Goal: Transaction & Acquisition: Purchase product/service

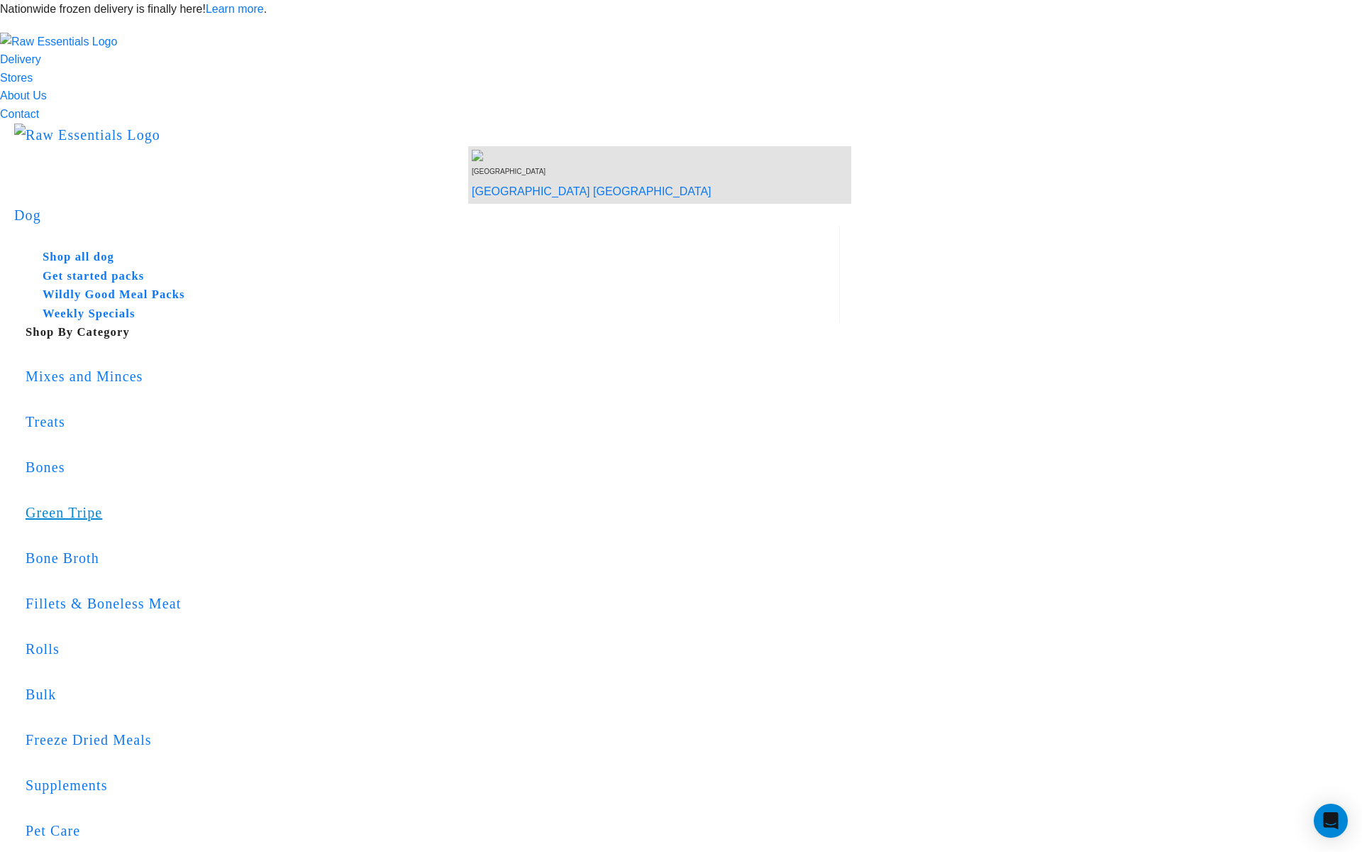
click at [605, 501] on div "Green Tripe" at bounding box center [433, 512] width 815 height 23
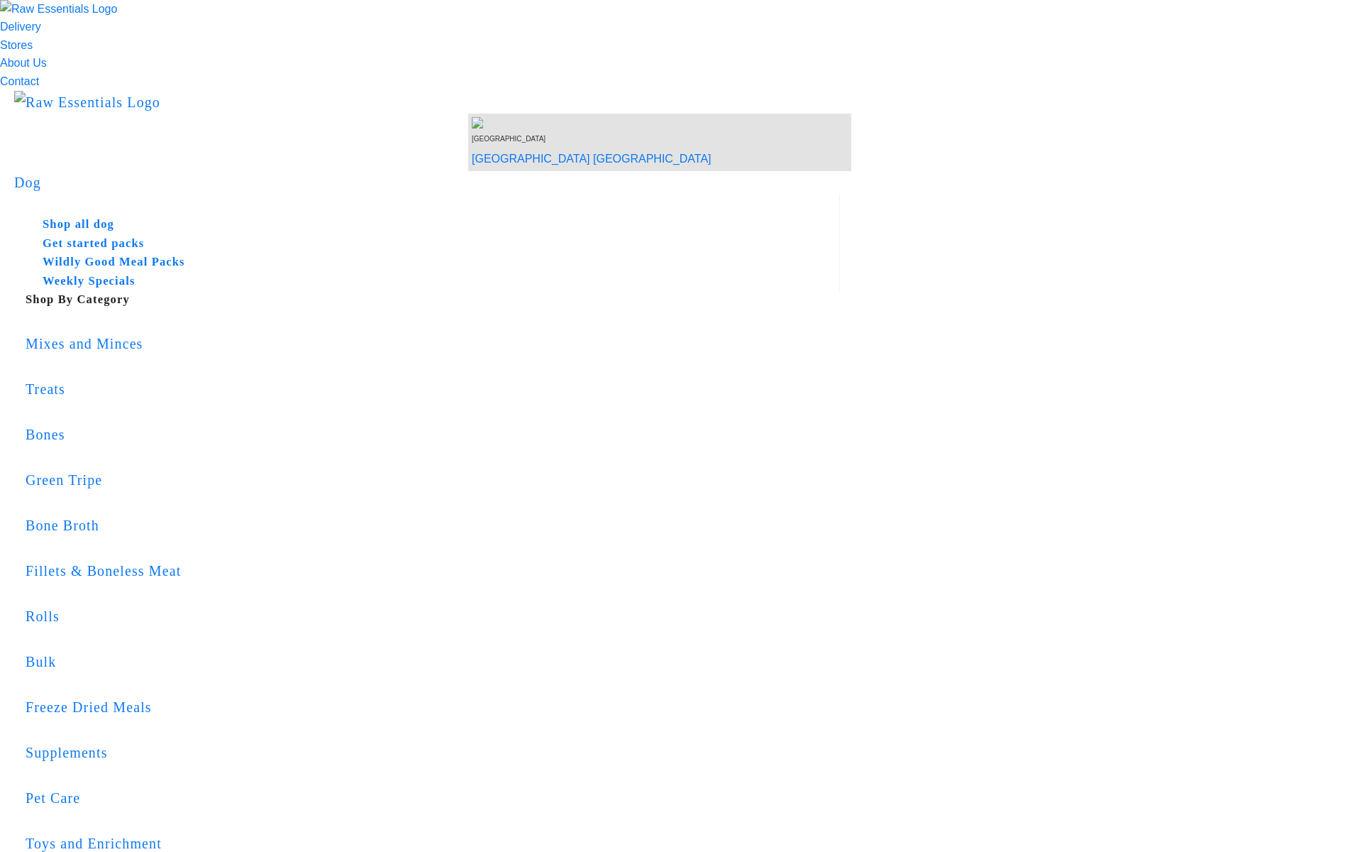
scroll to position [38, 0]
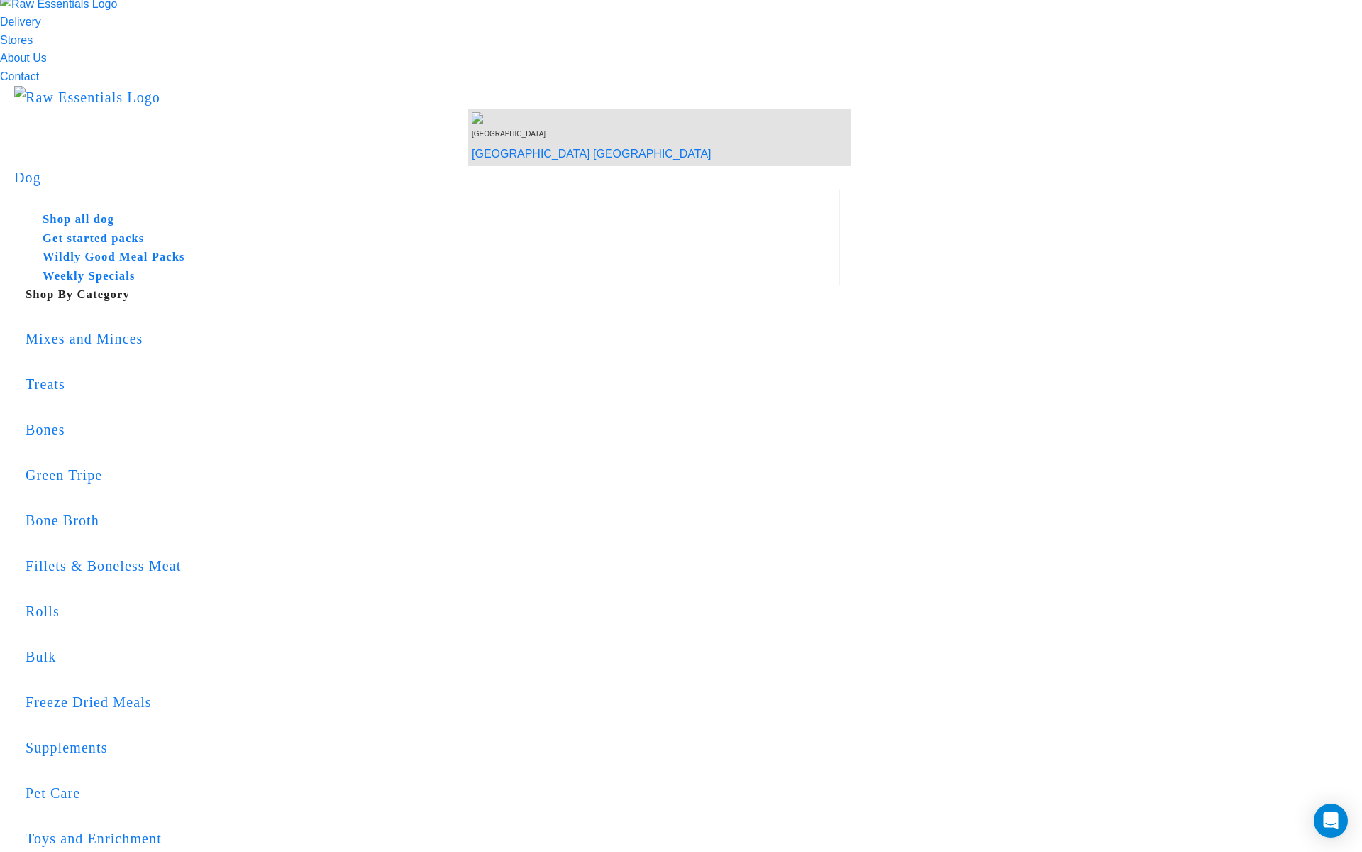
paste input "LIKEABLETEST"
type input "LIKEABLETEST"
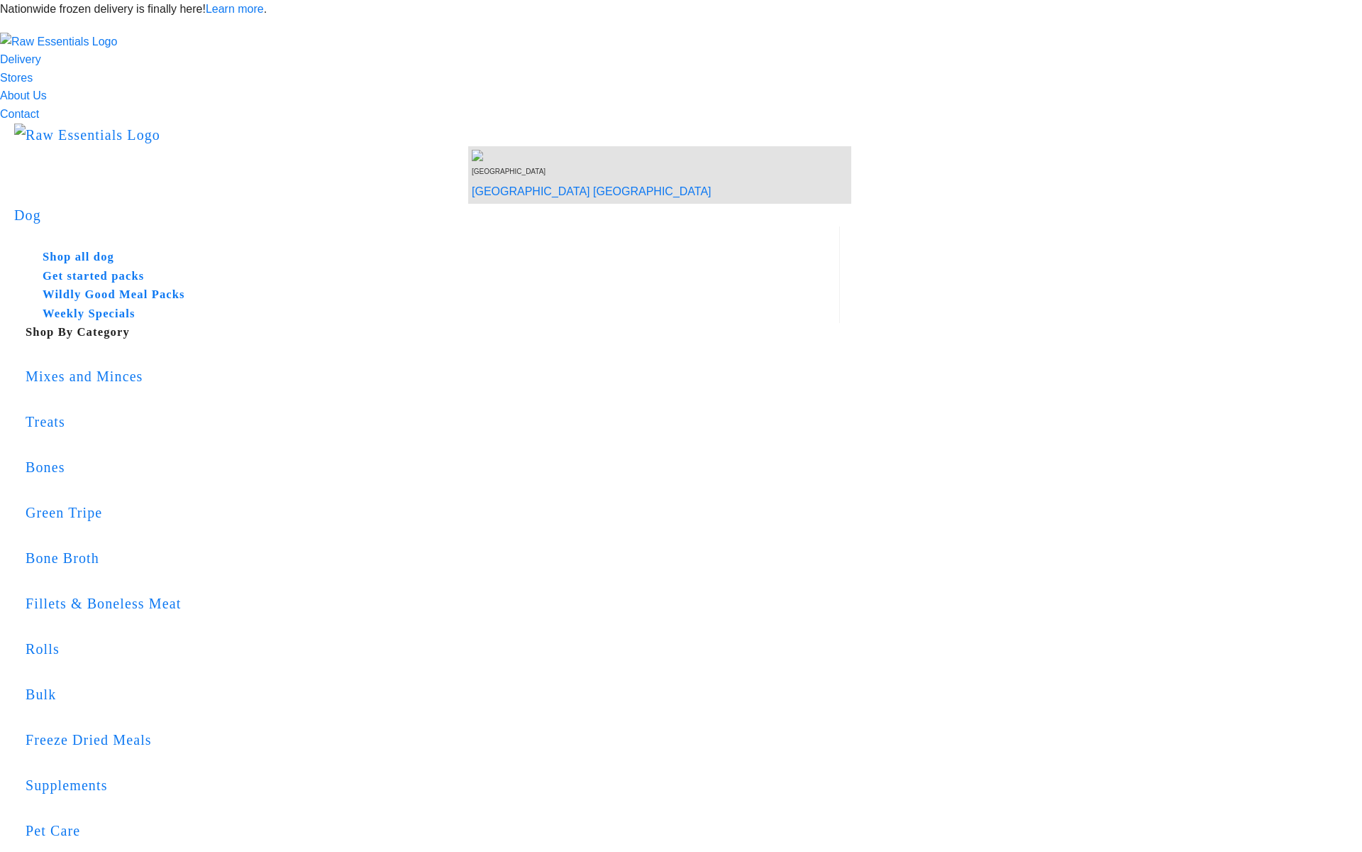
scroll to position [38, 0]
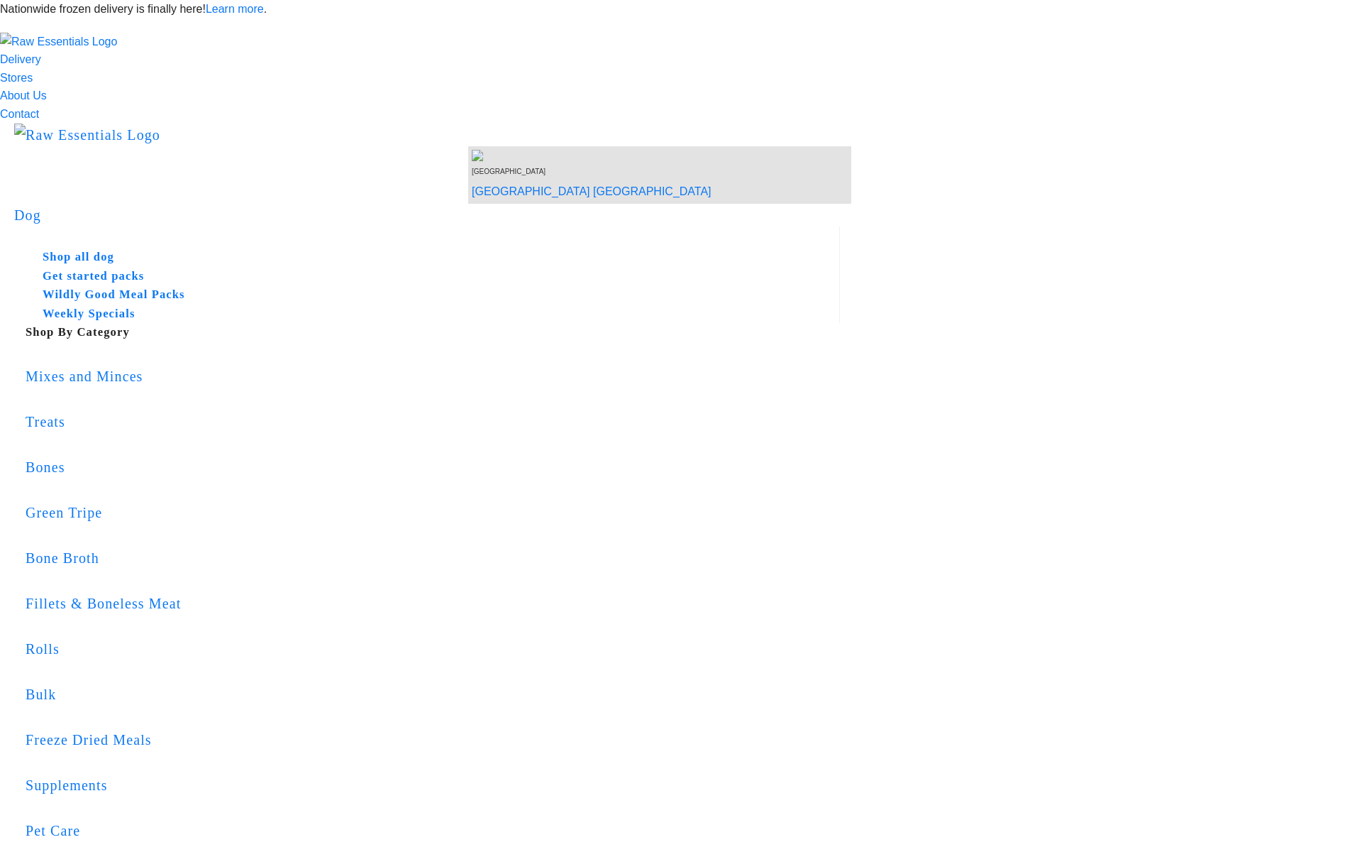
scroll to position [38, 0]
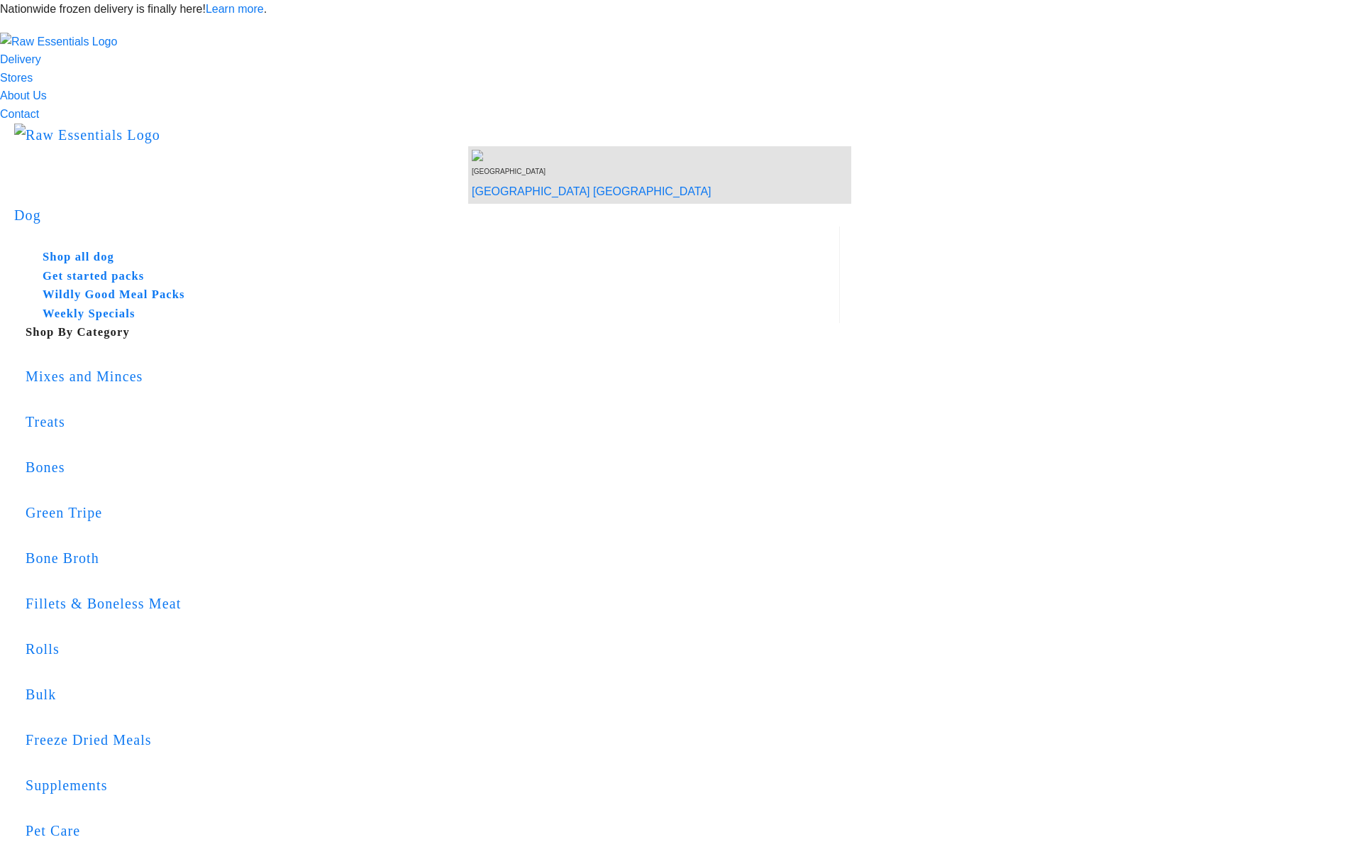
scroll to position [38, 0]
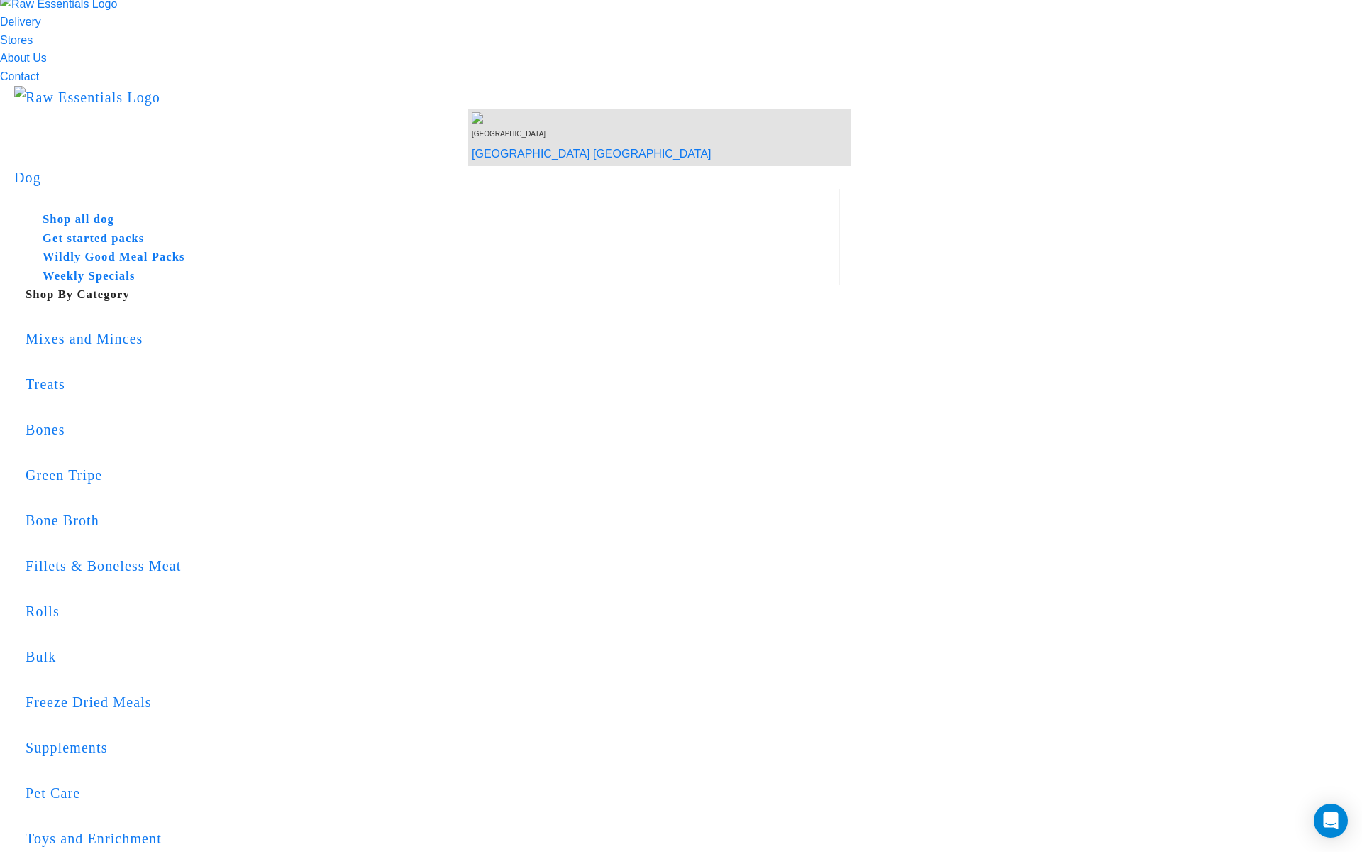
paste input "LIKEABLETEST"
type input "LIKEABLETEST"
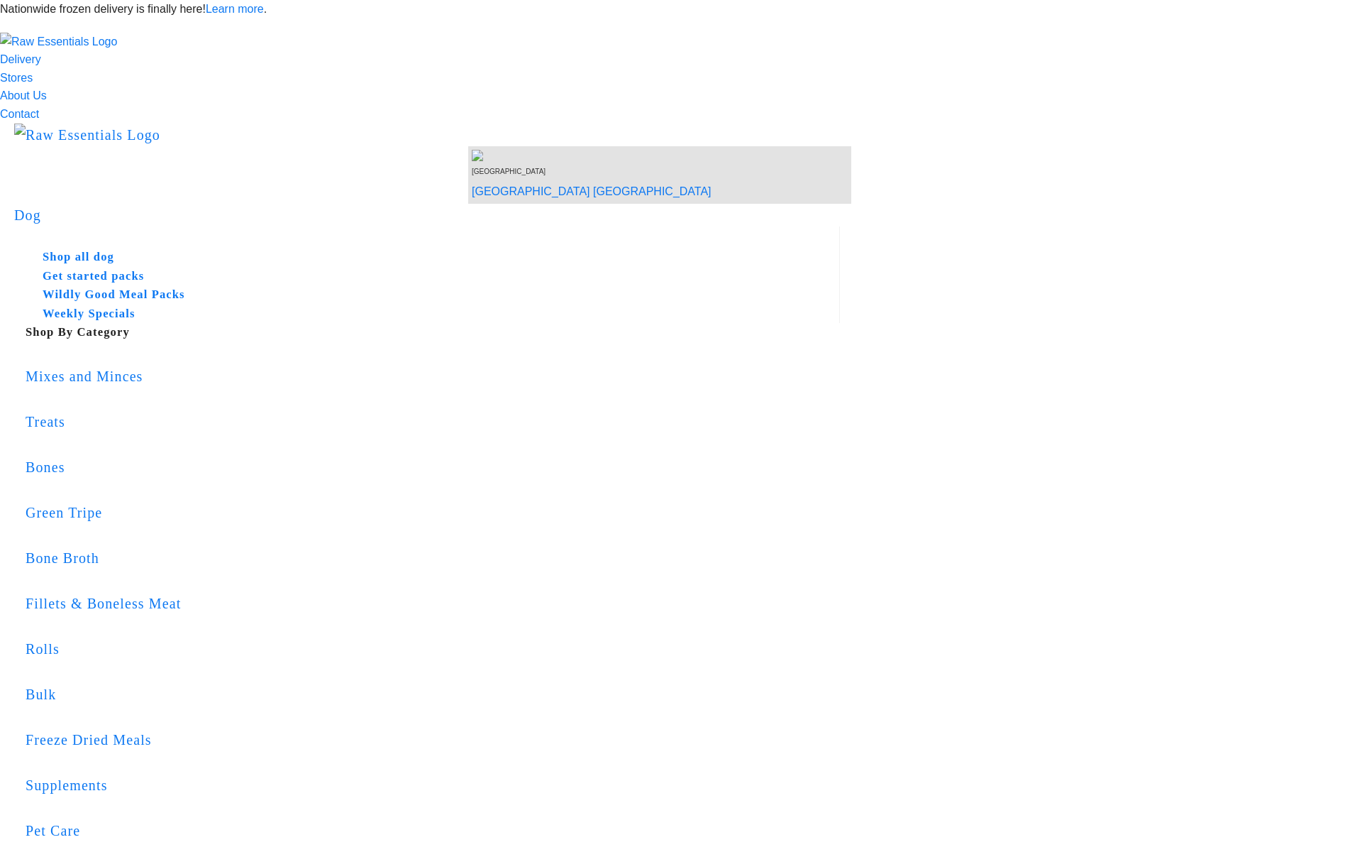
scroll to position [38, 0]
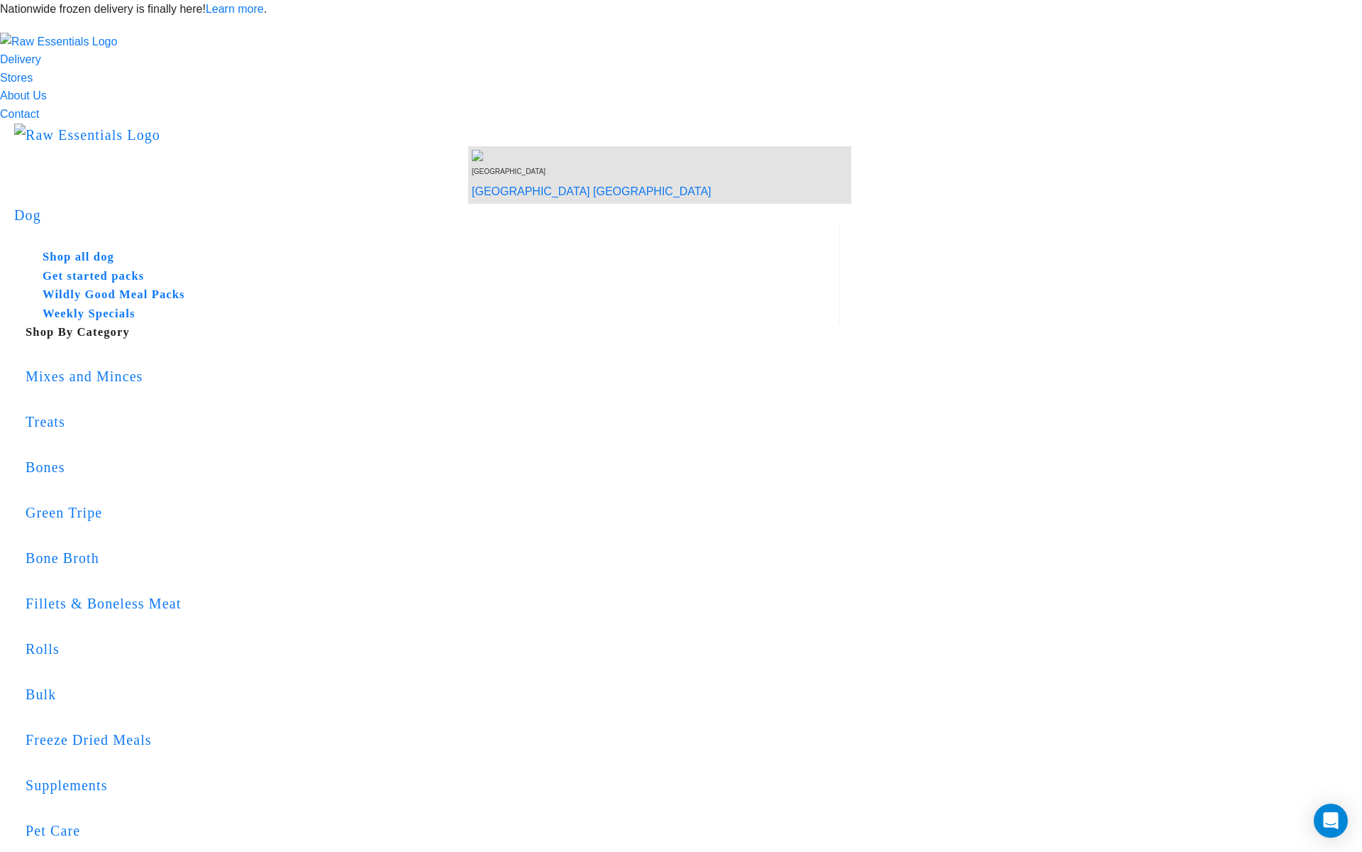
radio input "true"
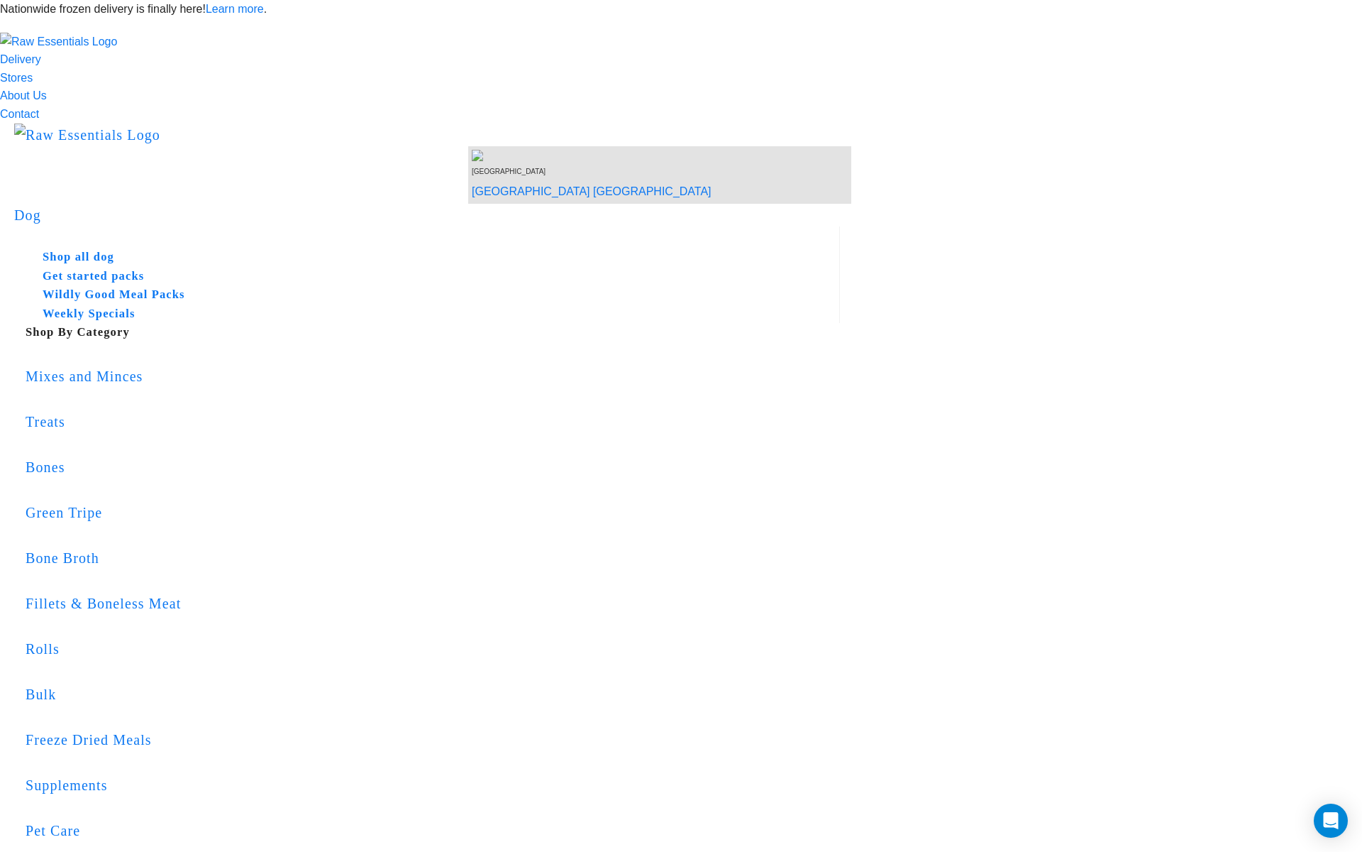
radio input "true"
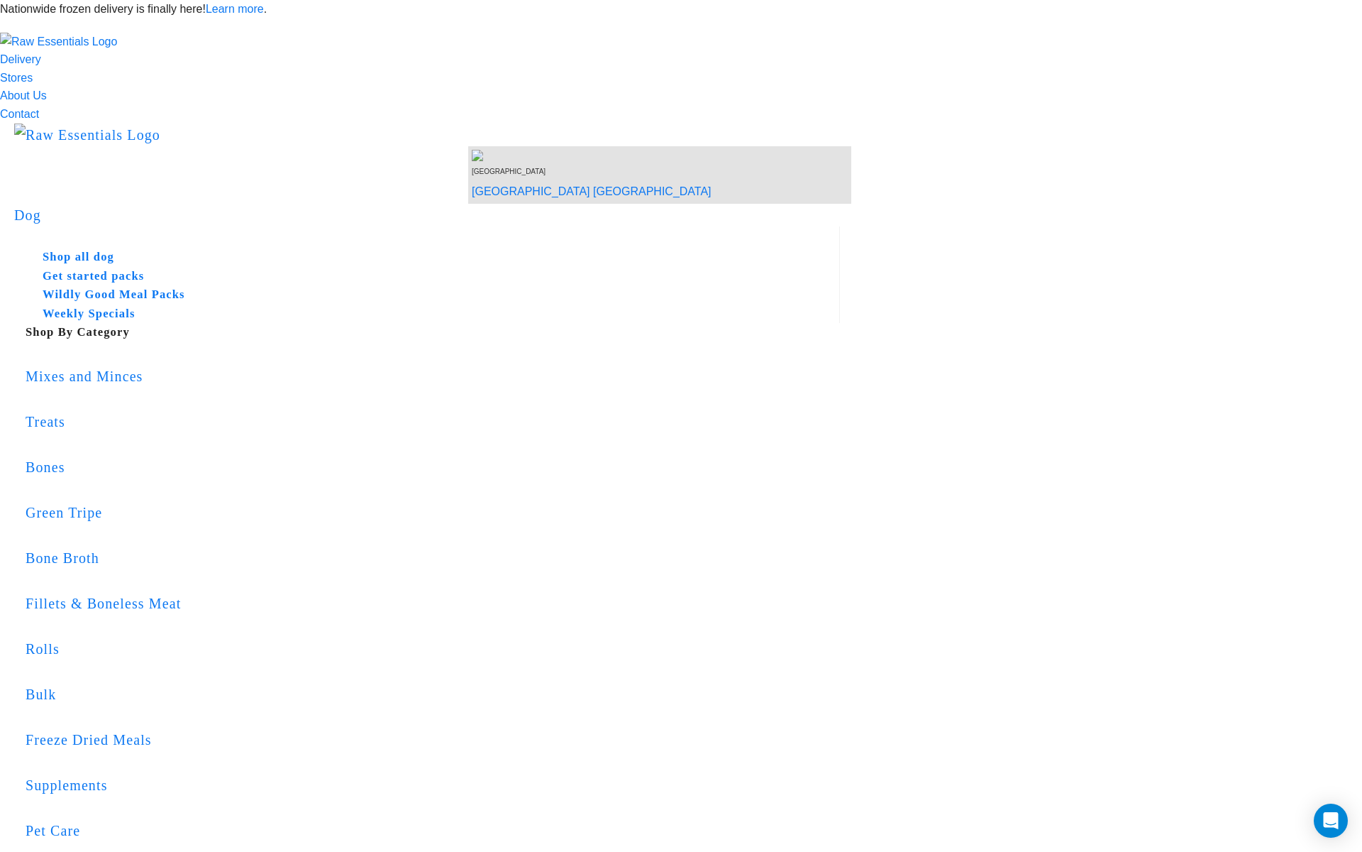
radio input "true"
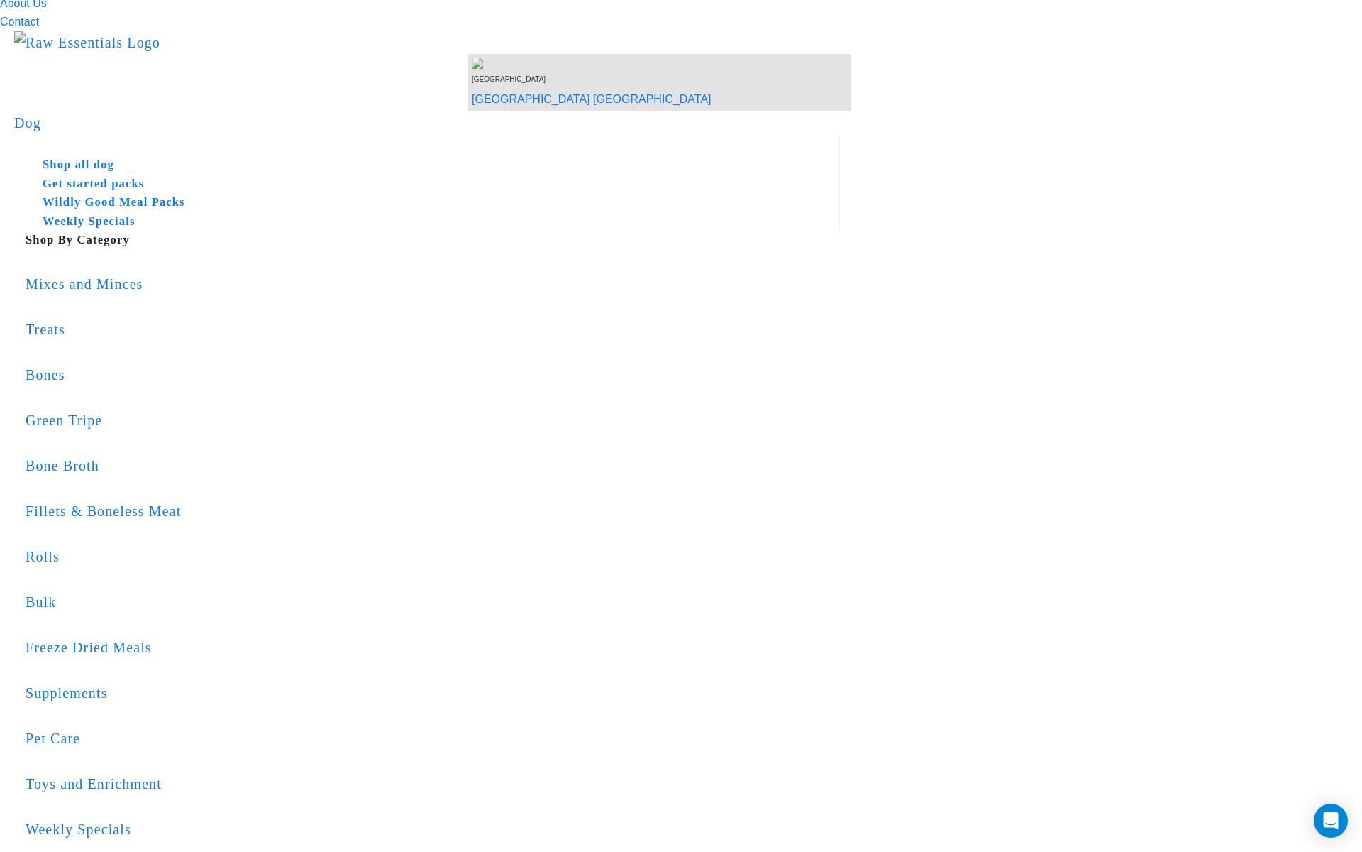
scroll to position [97, 0]
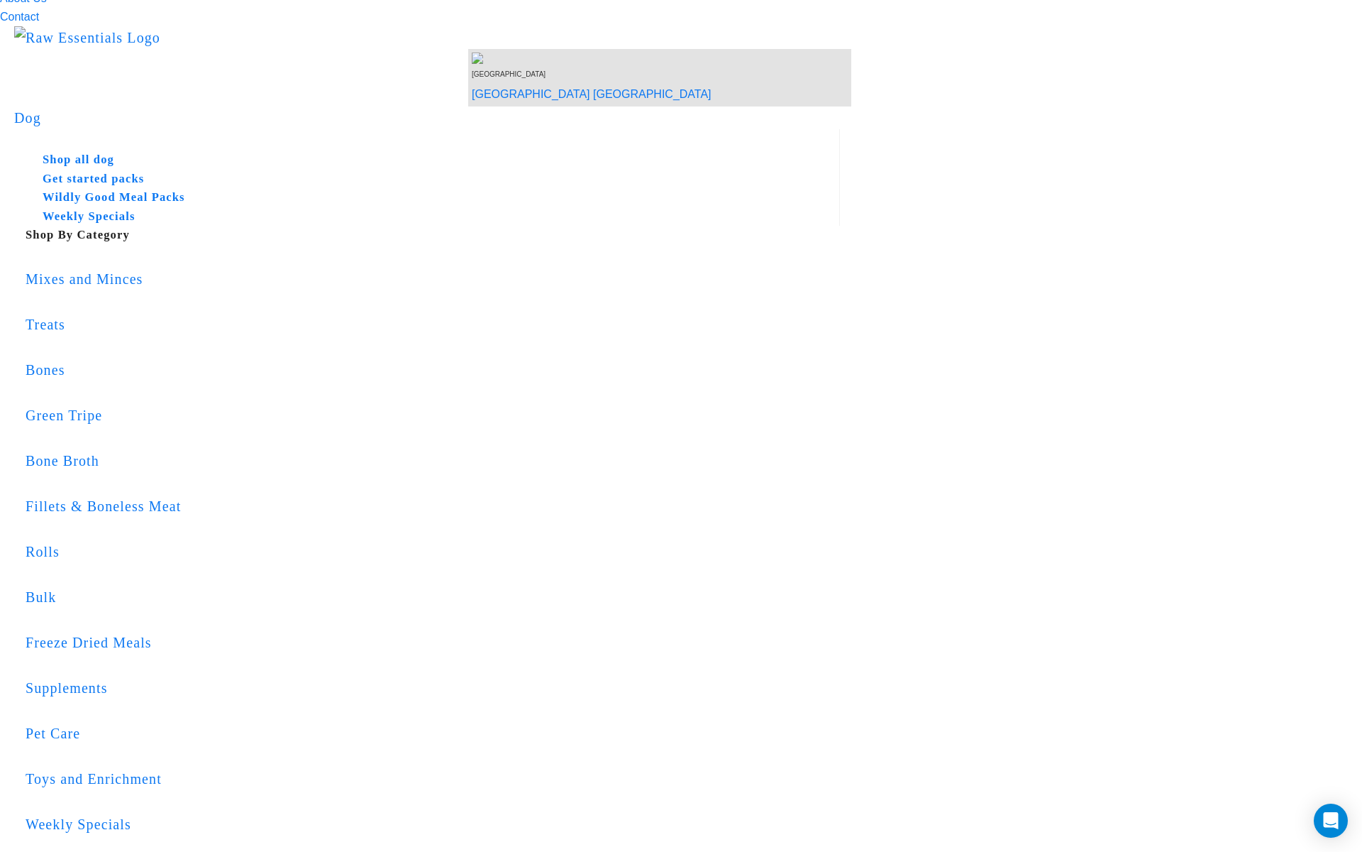
drag, startPoint x: 824, startPoint y: 467, endPoint x: 859, endPoint y: 470, distance: 34.9
copy strong "TEST PURCHASE"
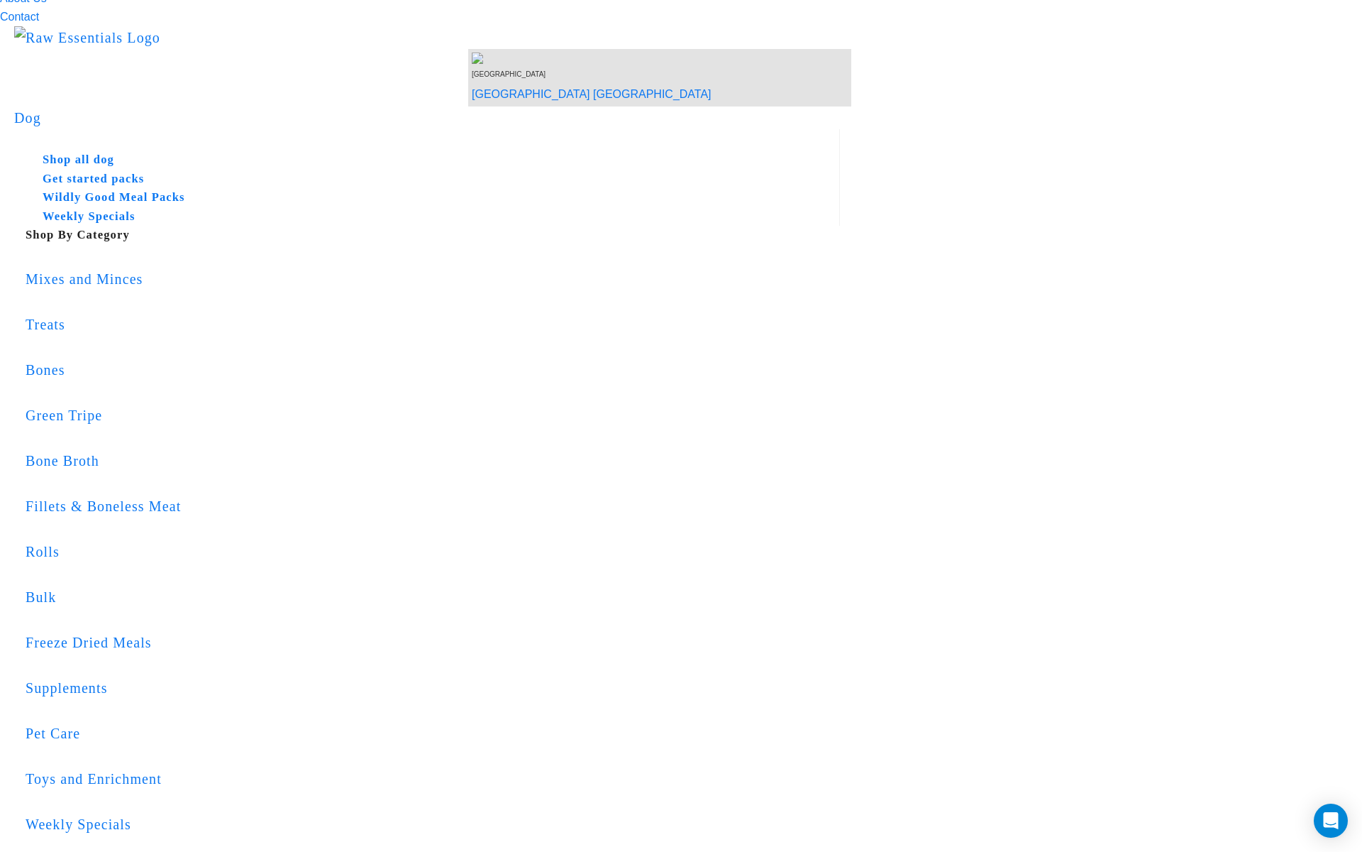
drag, startPoint x: 480, startPoint y: 182, endPoint x: 508, endPoint y: 182, distance: 28.4
copy strong "Amount Paid"
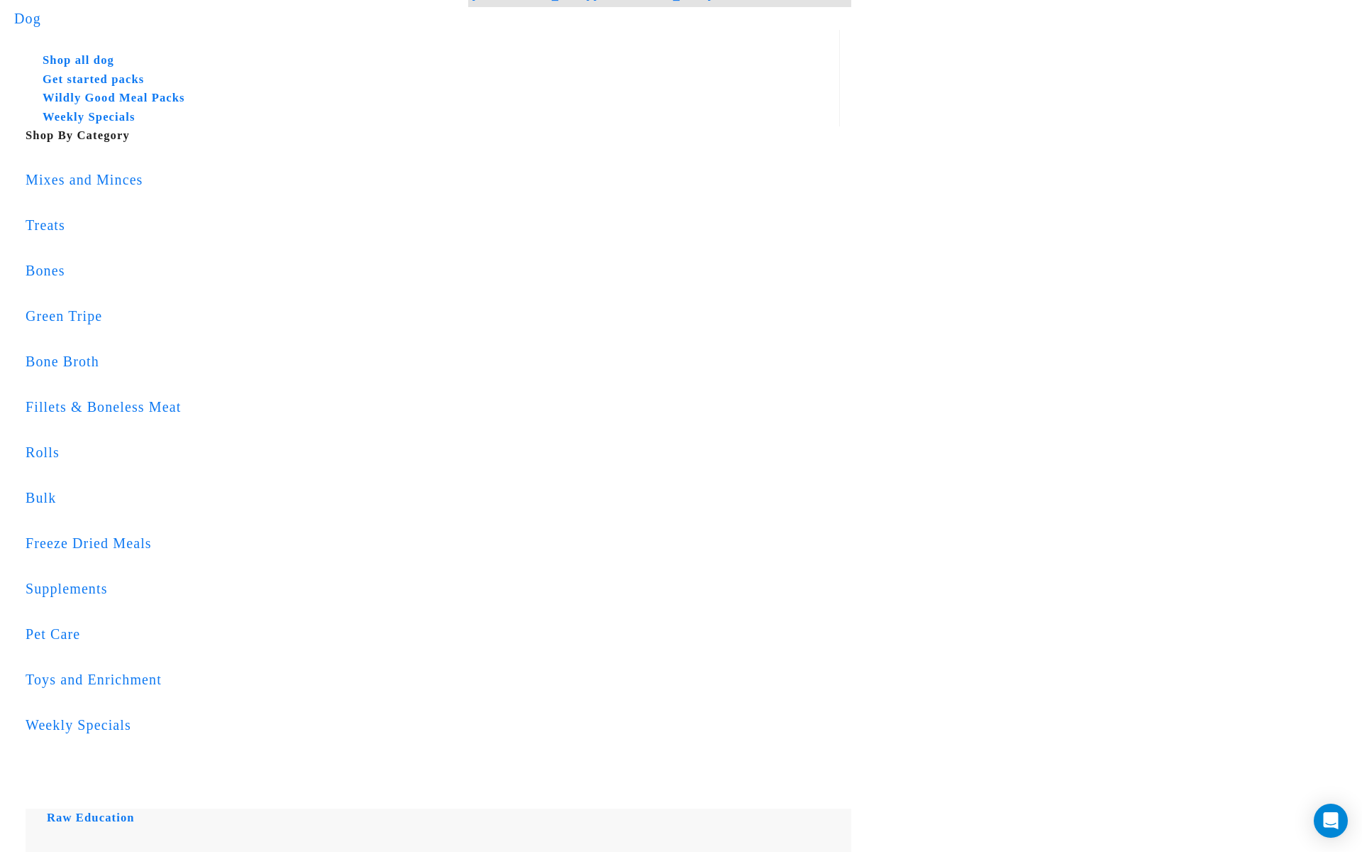
scroll to position [197, 0]
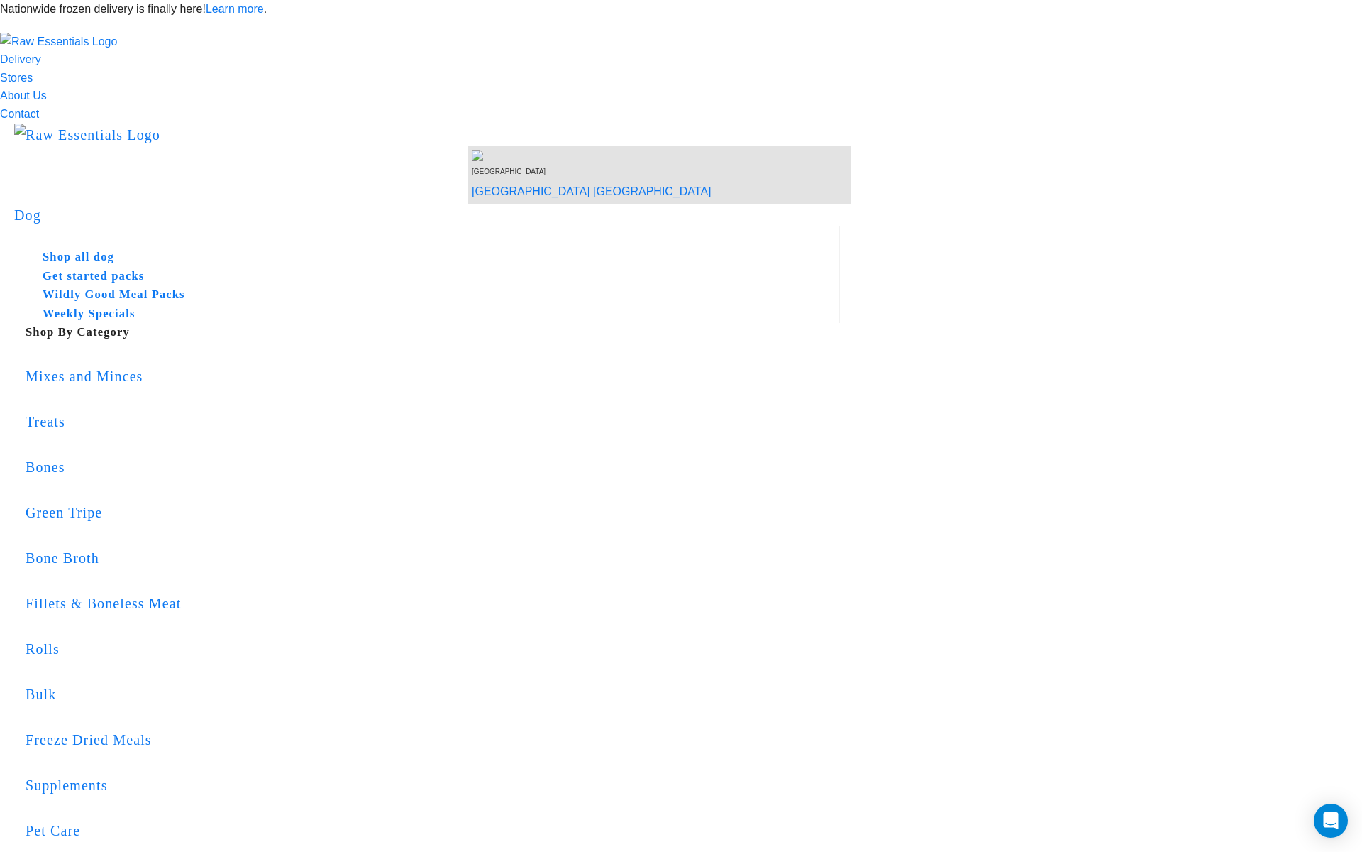
scroll to position [301, 0]
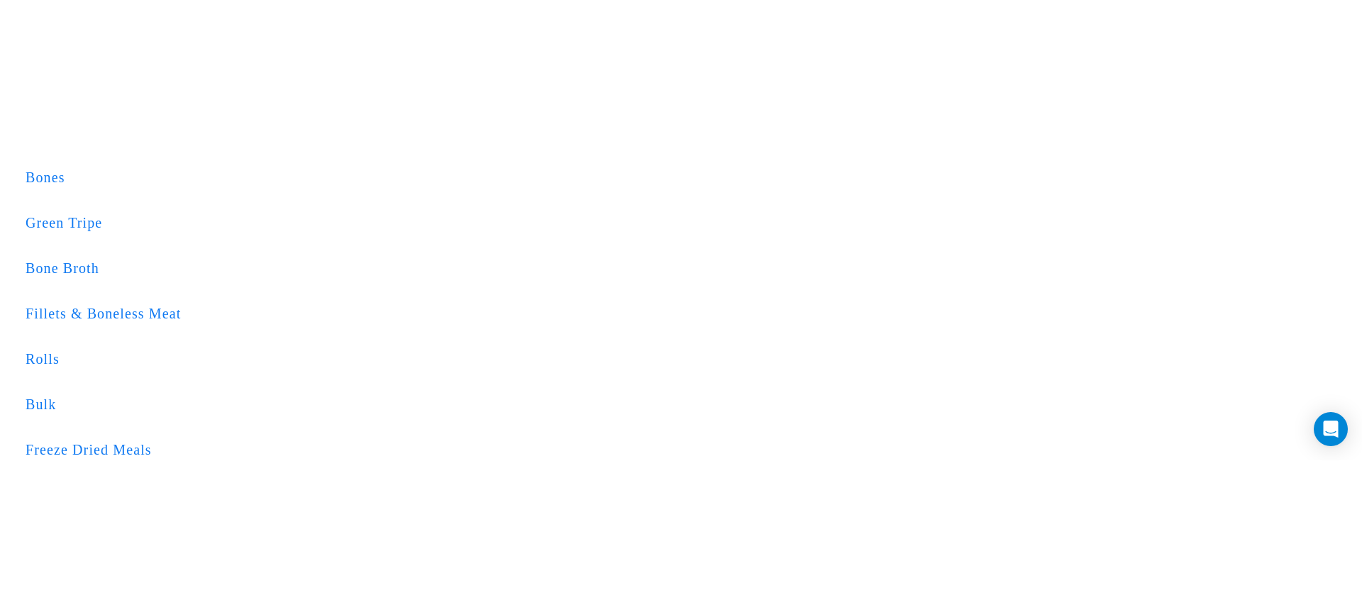
scroll to position [436, 0]
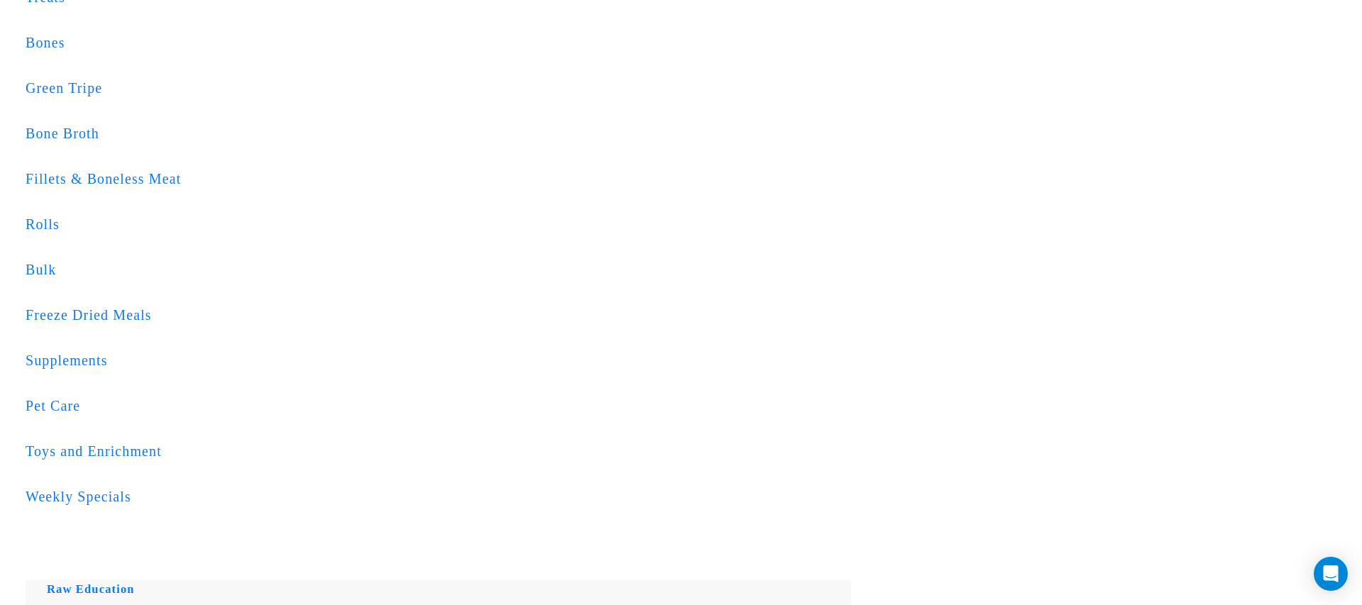
scroll to position [412, 0]
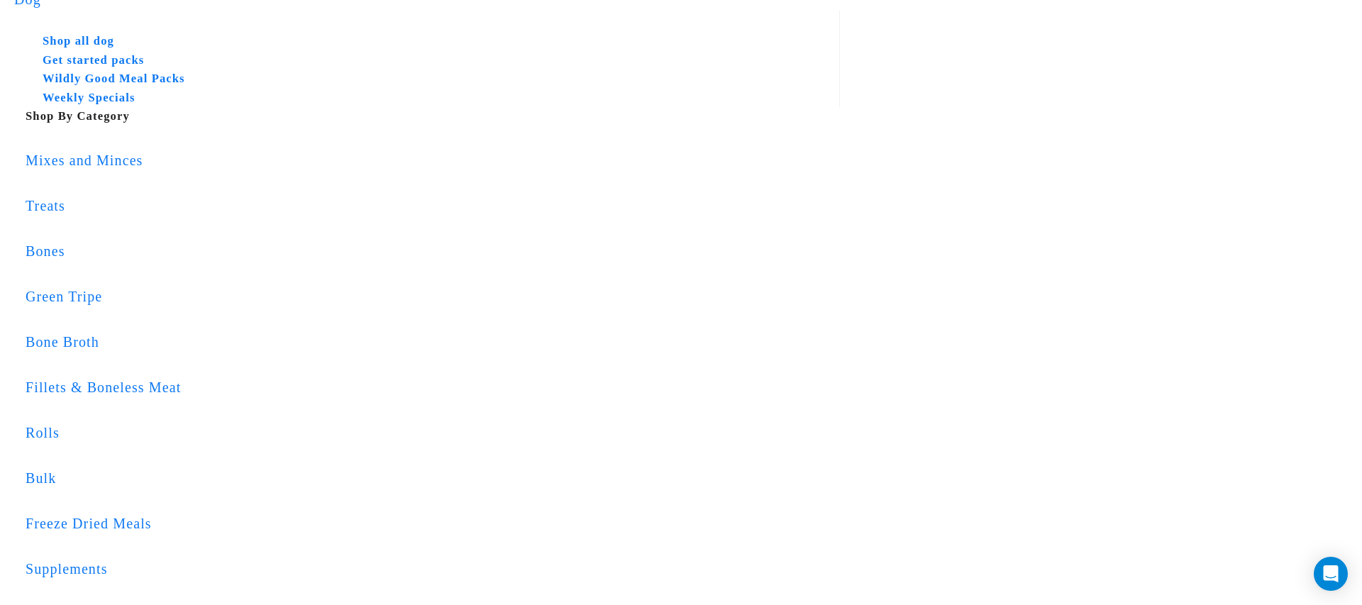
scroll to position [233, 0]
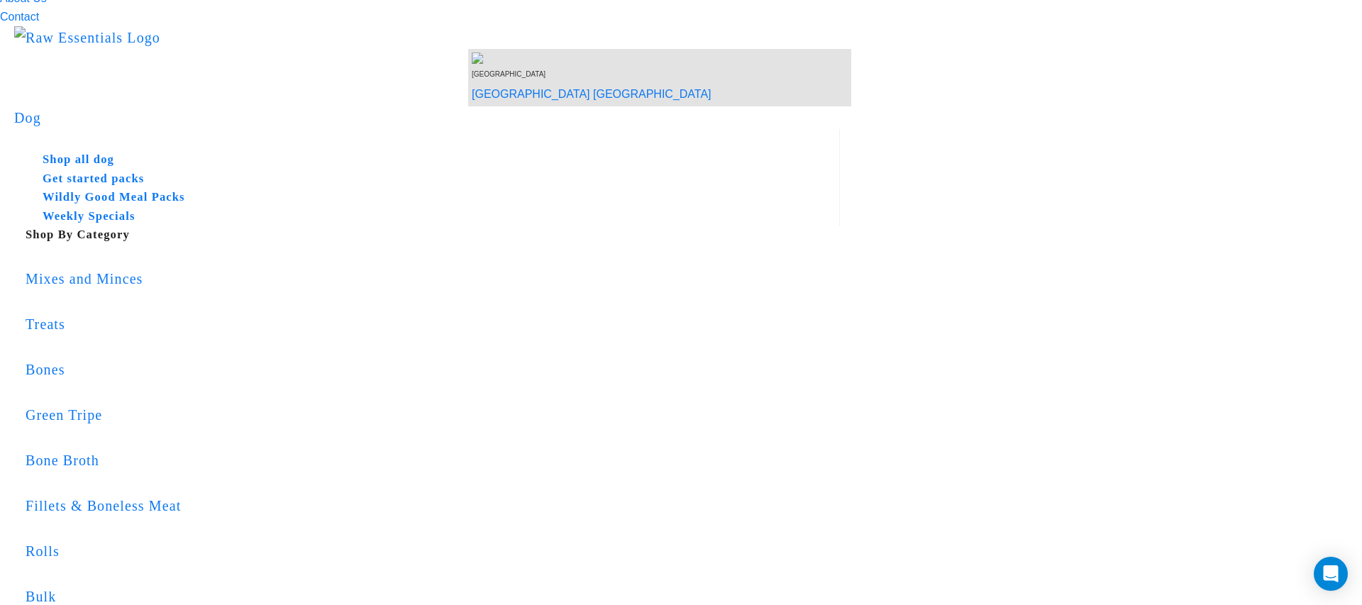
scroll to position [100, 0]
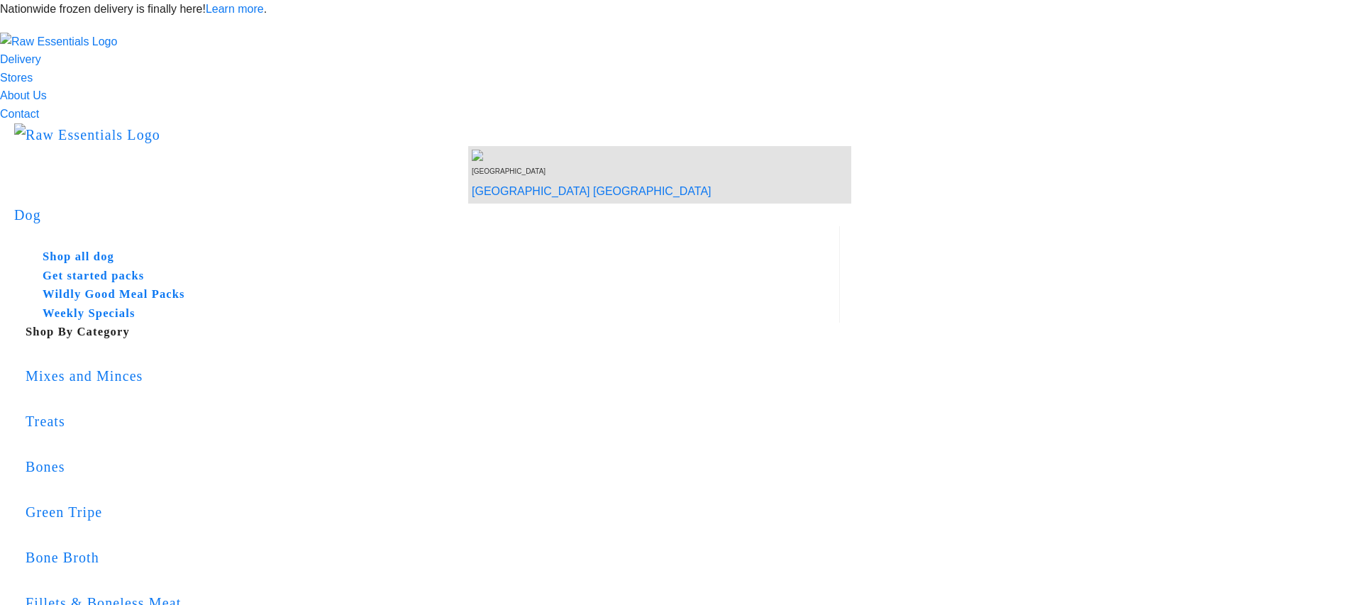
scroll to position [199, 0]
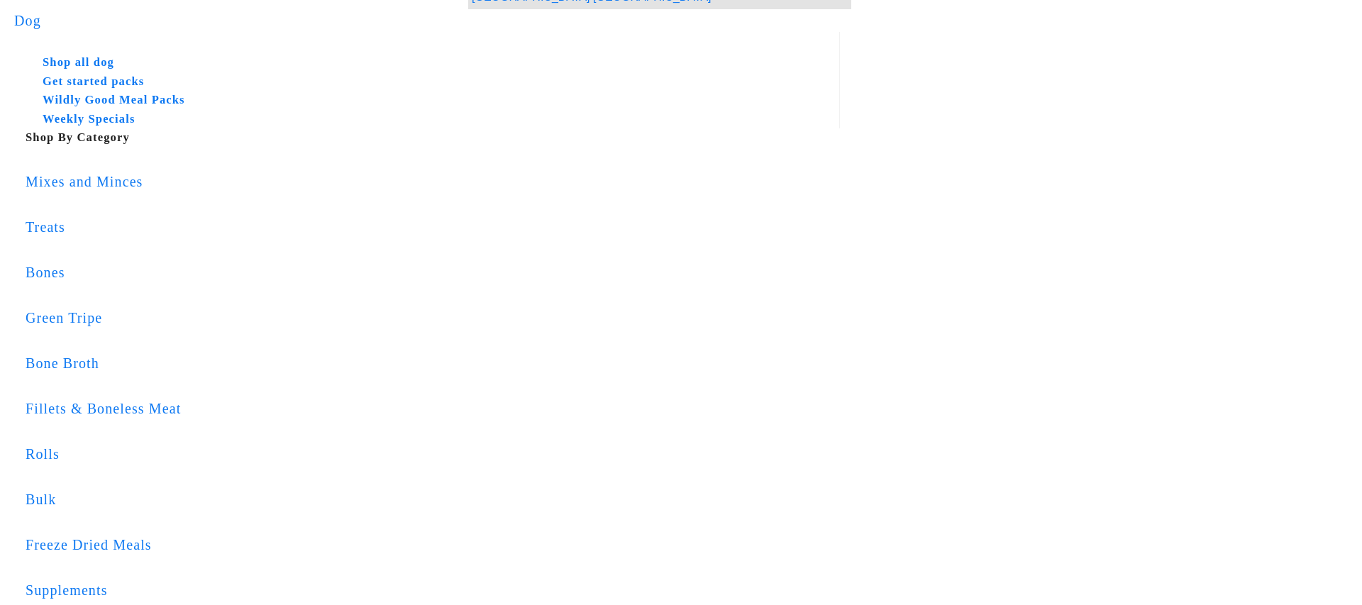
scroll to position [194, 0]
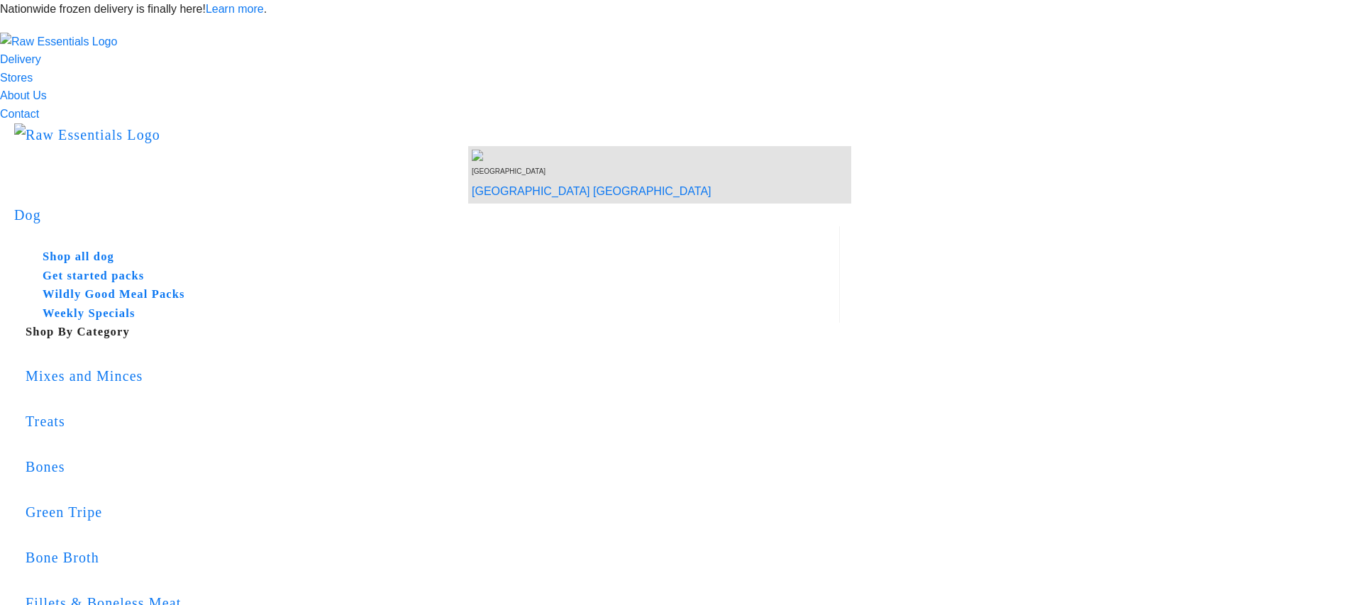
scroll to position [194, 0]
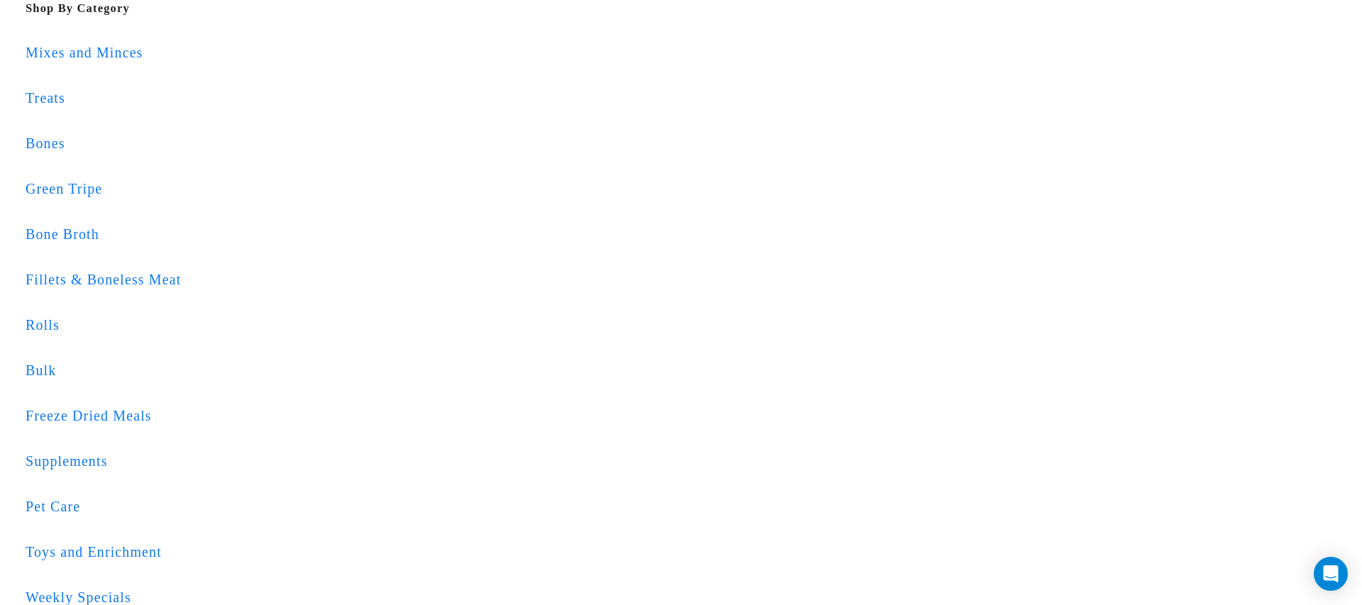
scroll to position [326, 0]
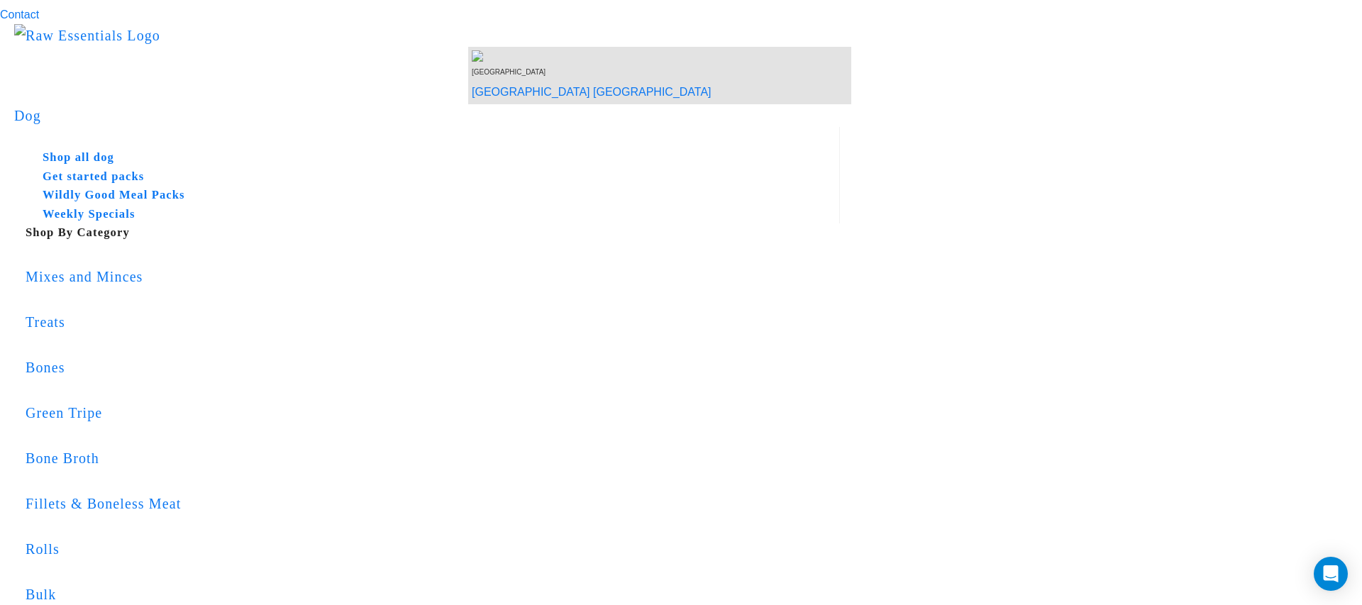
scroll to position [95, 0]
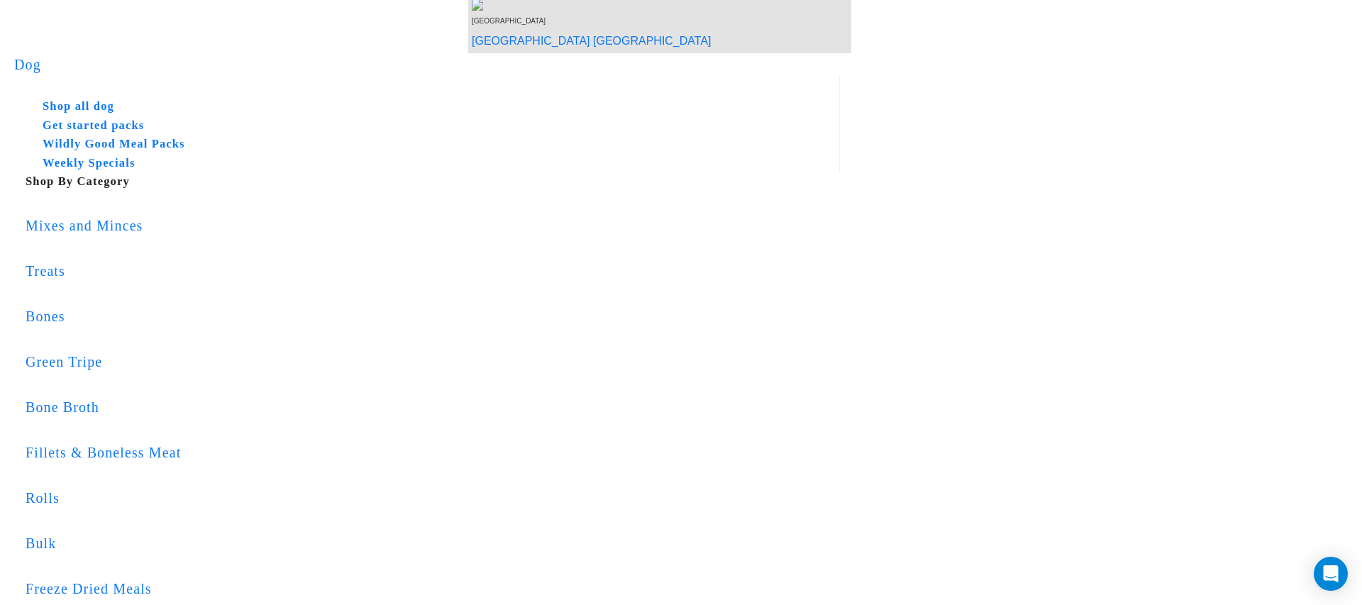
scroll to position [154, 0]
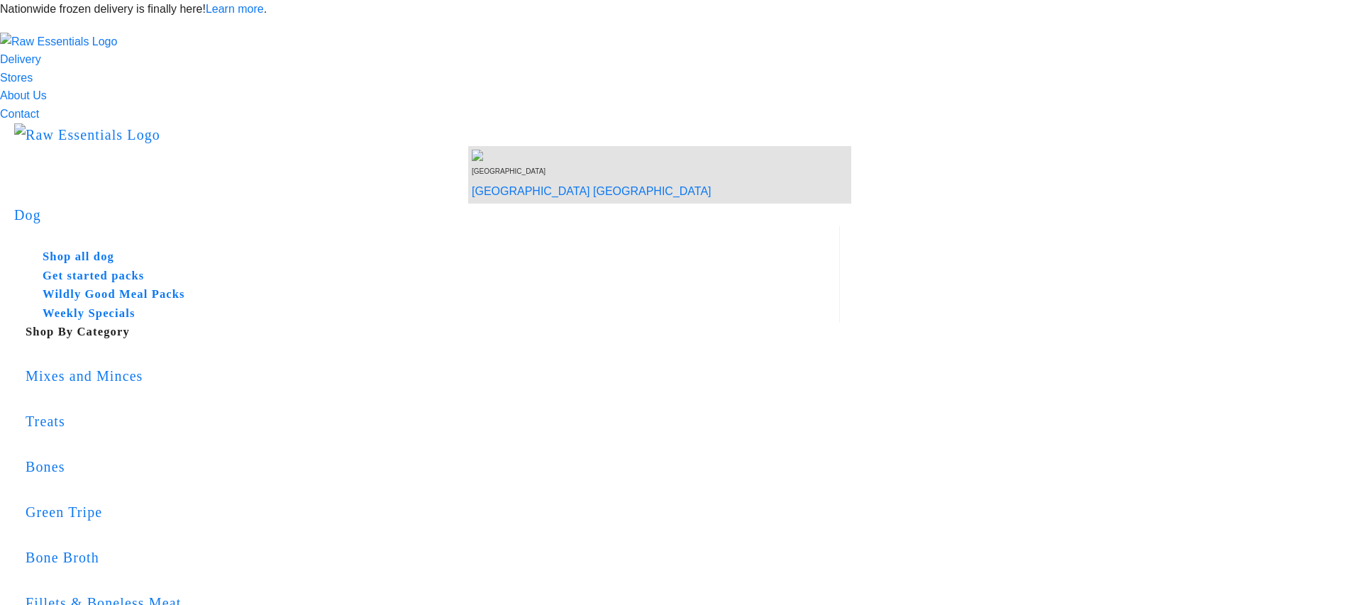
scroll to position [256, 0]
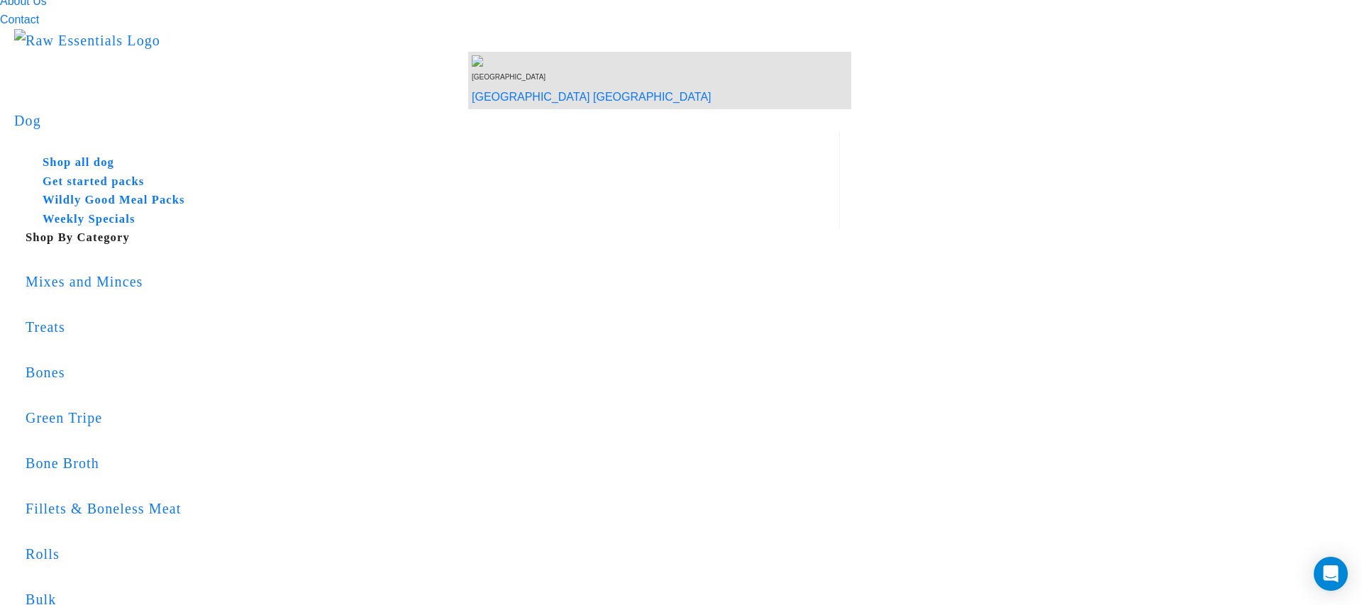
scroll to position [95, 0]
